Goal: Transaction & Acquisition: Obtain resource

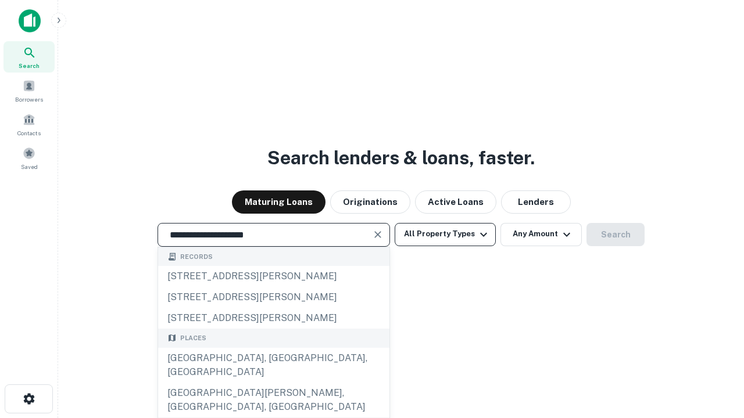
click at [273, 383] on div "[GEOGRAPHIC_DATA], [GEOGRAPHIC_DATA], [GEOGRAPHIC_DATA]" at bounding box center [273, 365] width 231 height 35
click at [445, 234] on button "All Property Types" at bounding box center [445, 234] width 101 height 23
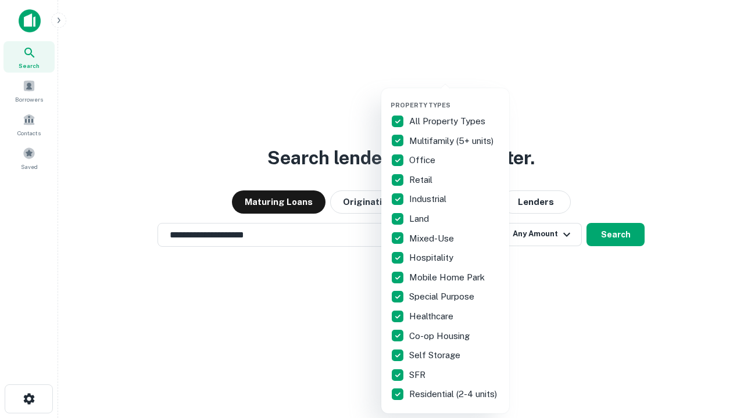
type input "**********"
click at [455, 98] on button "button" at bounding box center [455, 98] width 128 height 1
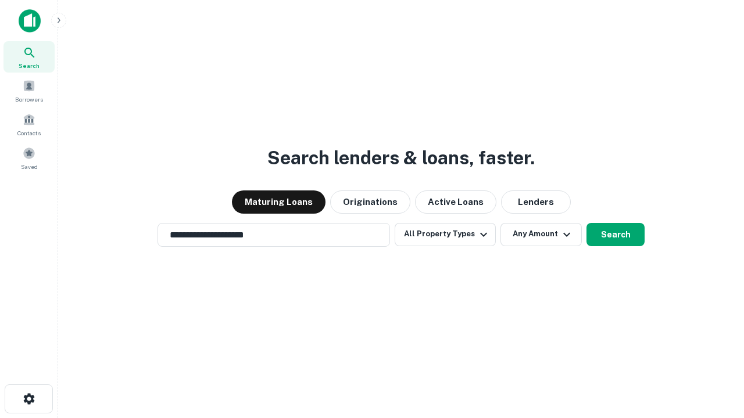
scroll to position [18, 0]
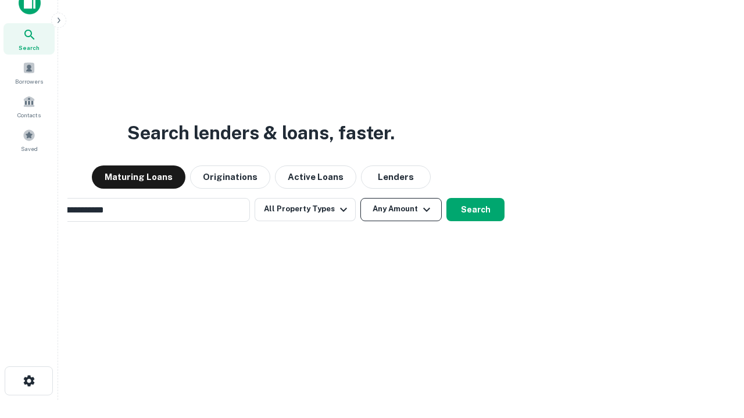
click at [360, 198] on button "Any Amount" at bounding box center [400, 209] width 81 height 23
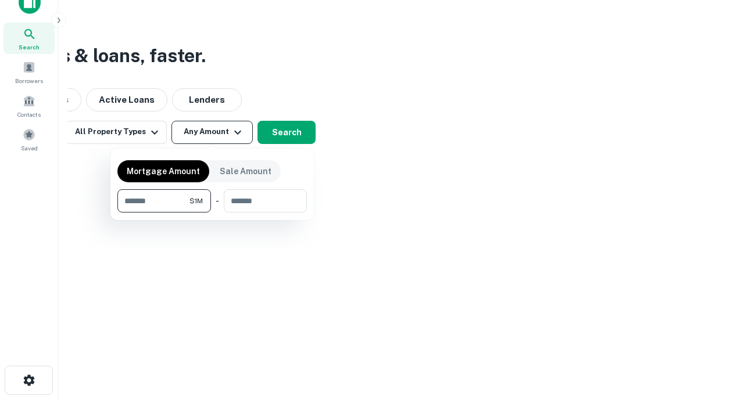
type input "*******"
click at [212, 213] on button "button" at bounding box center [211, 213] width 189 height 1
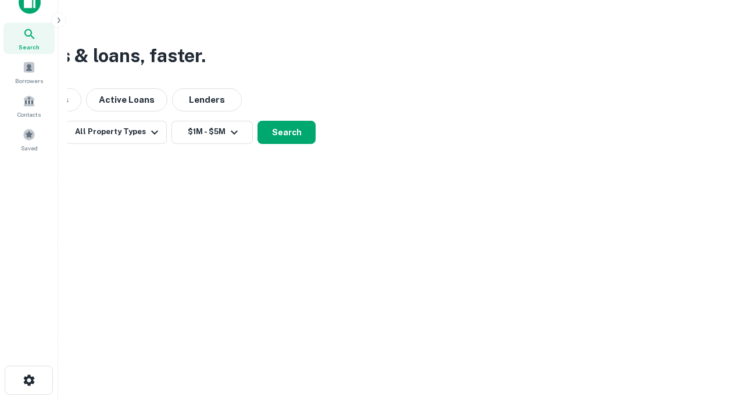
scroll to position [18, 0]
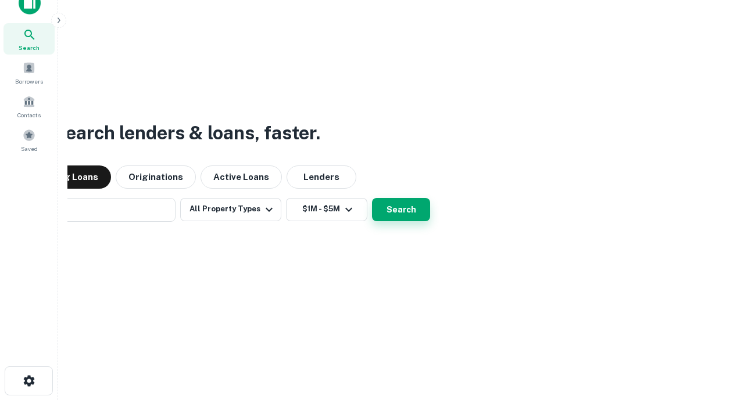
click at [372, 198] on button "Search" at bounding box center [401, 209] width 58 height 23
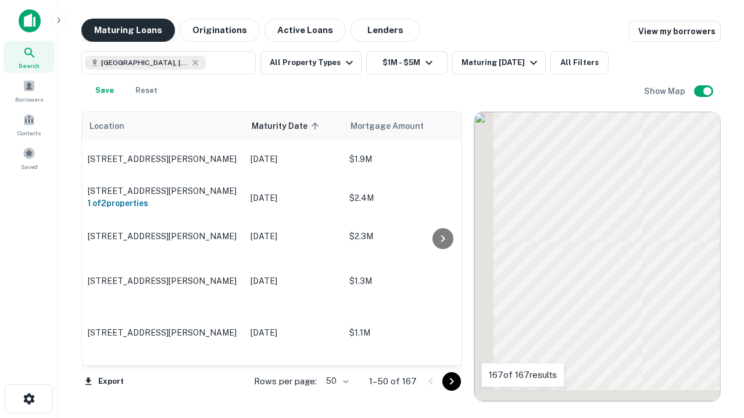
click at [128, 30] on button "Maturing Loans" at bounding box center [128, 30] width 94 height 23
